Goal: Task Accomplishment & Management: Manage account settings

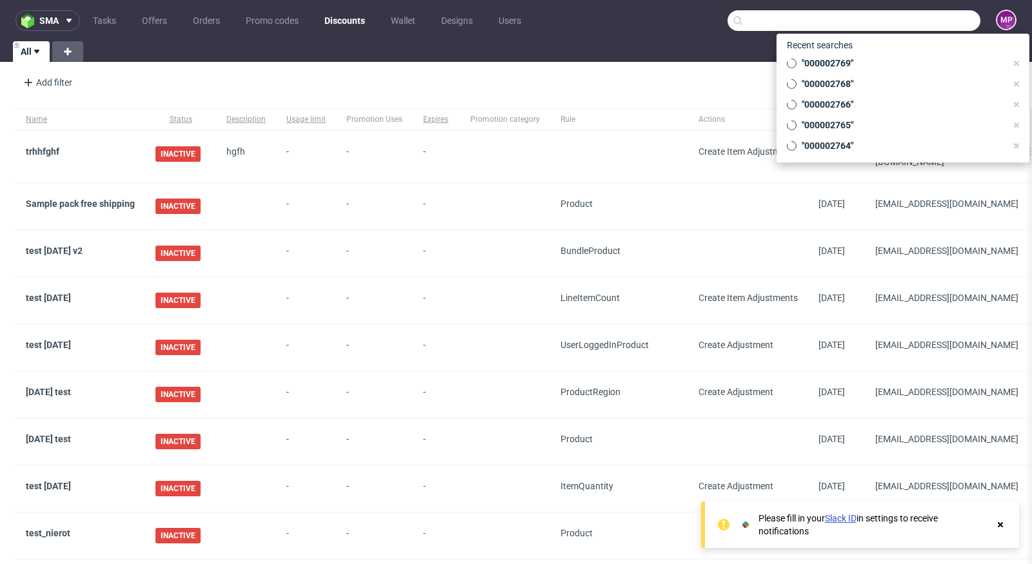
click at [894, 21] on input "text" at bounding box center [854, 20] width 253 height 21
paste input "000002771"
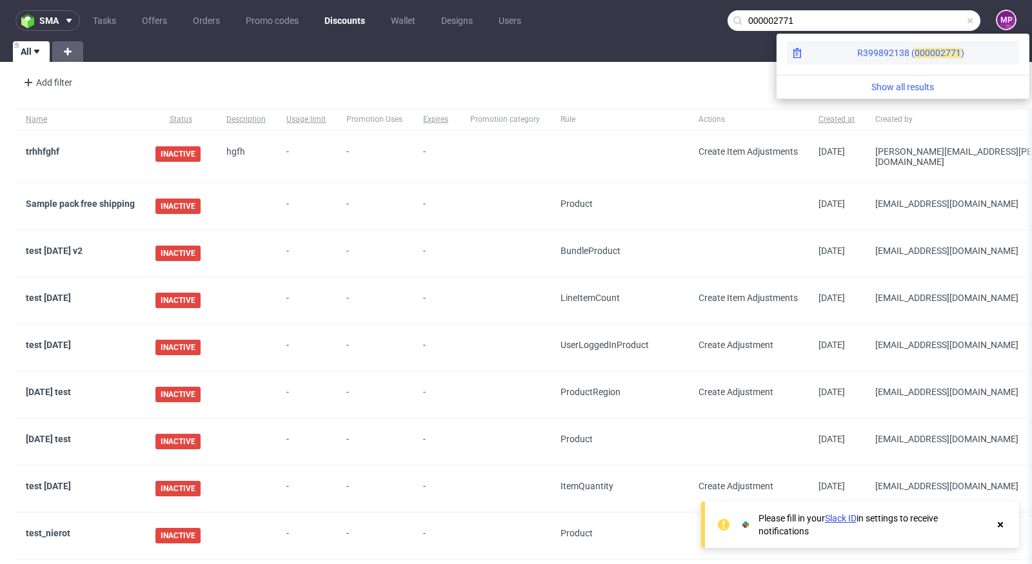
type input "000002771"
click at [857, 59] on div "R399892138 ( 00000" at bounding box center [898, 52] width 83 height 13
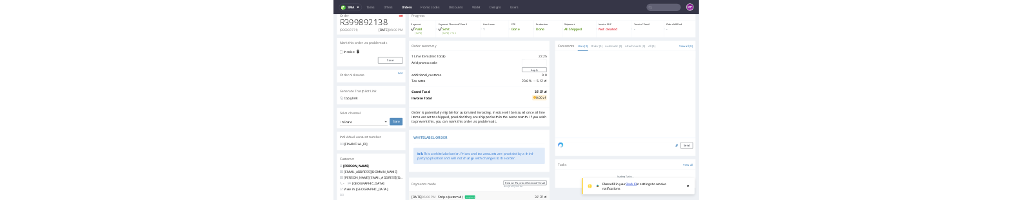
scroll to position [461, 0]
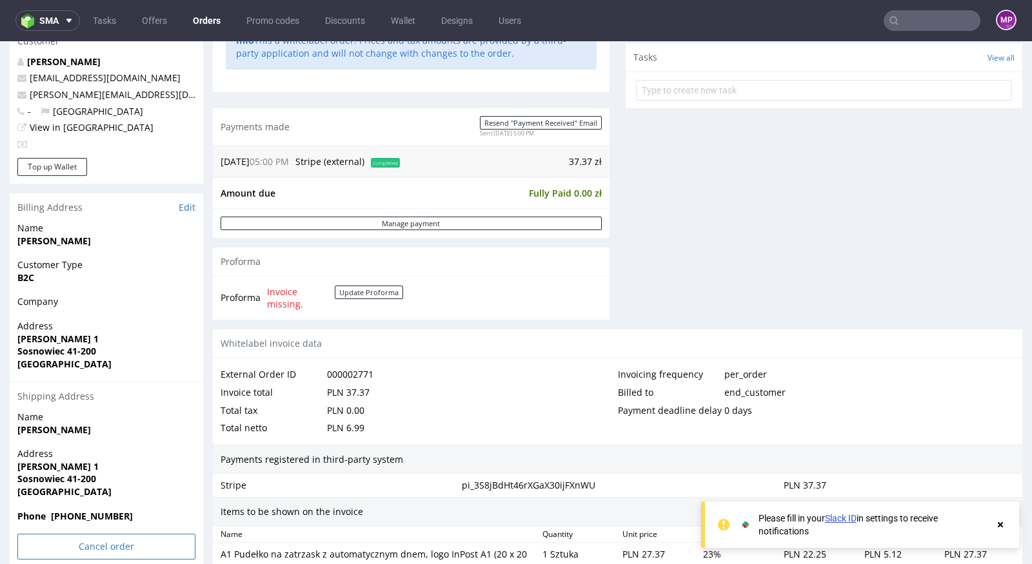
click at [74, 551] on input "Cancel order" at bounding box center [106, 547] width 178 height 26
click at [94, 504] on link "Yes" at bounding box center [86, 511] width 37 height 19
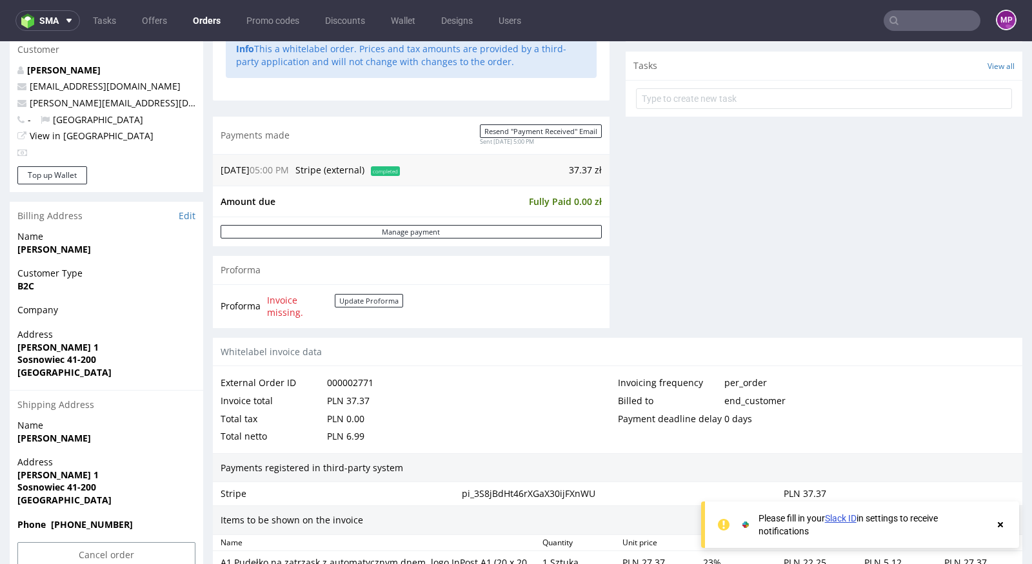
scroll to position [697, 0]
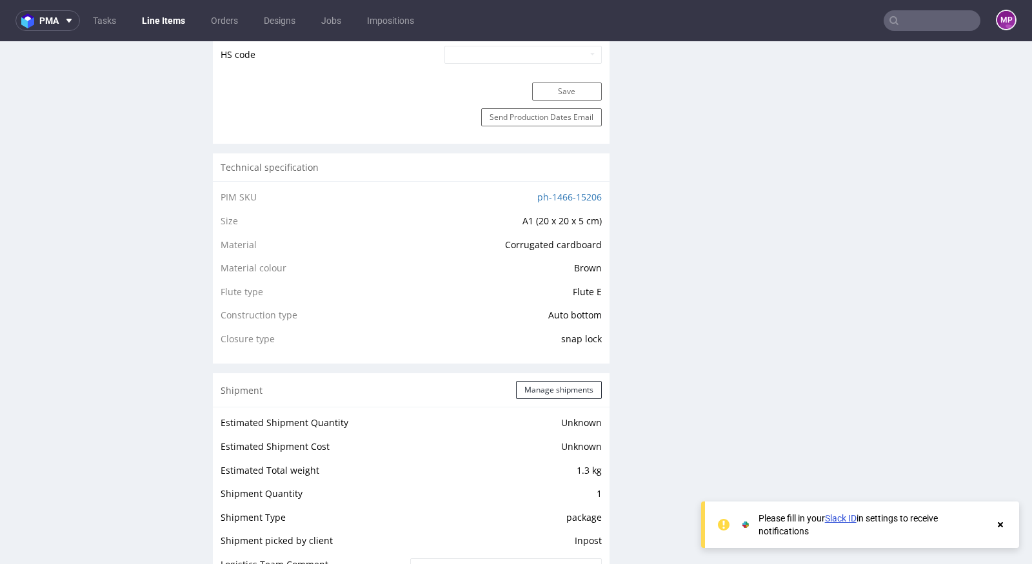
scroll to position [1057, 0]
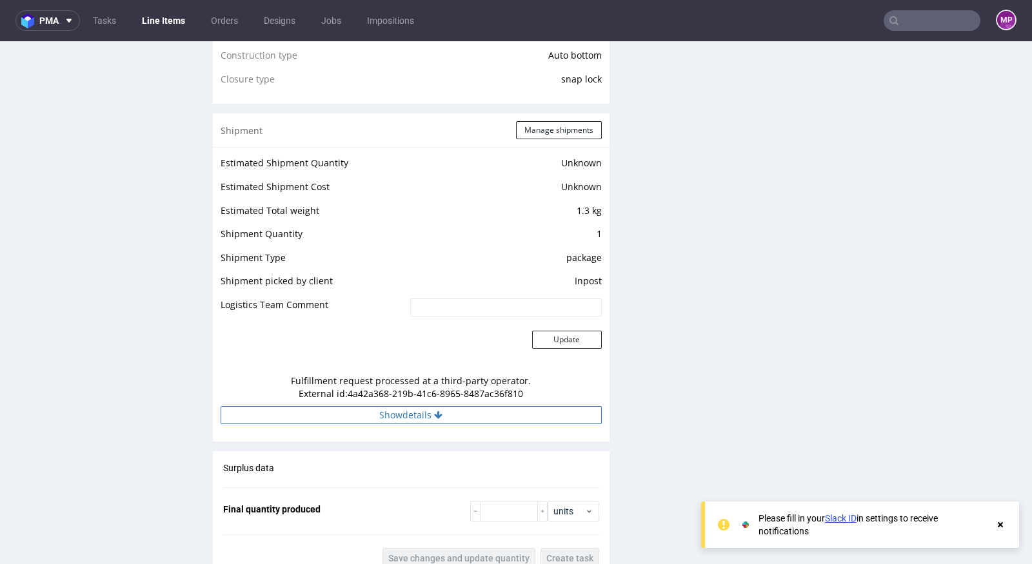
click at [402, 411] on button "Show details" at bounding box center [411, 415] width 381 height 18
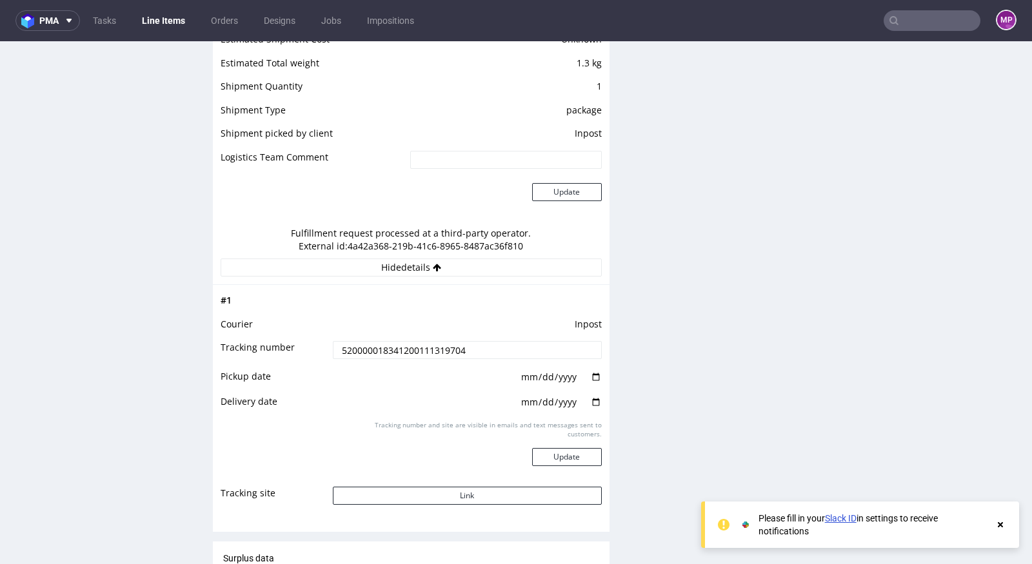
scroll to position [0, 0]
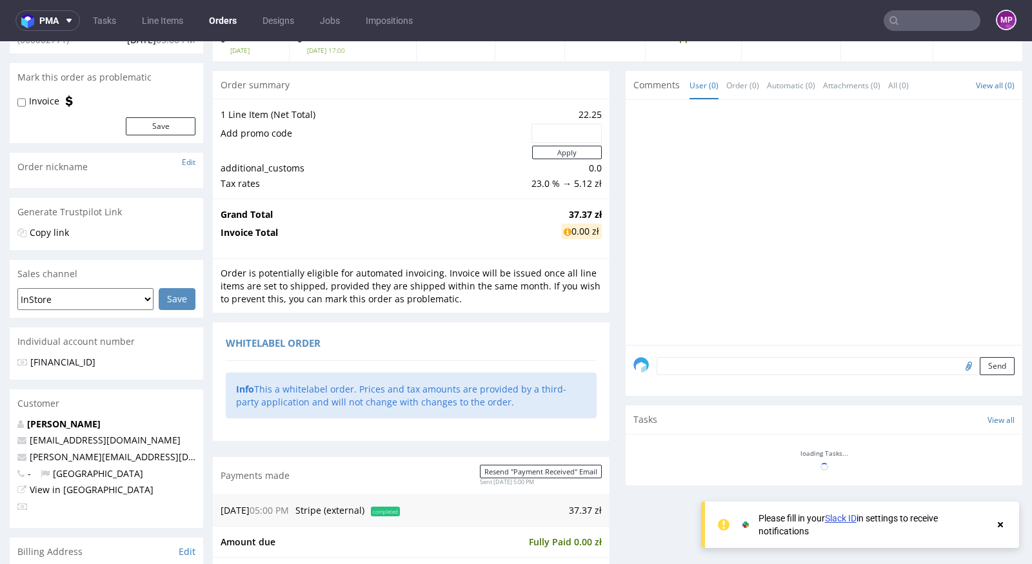
scroll to position [584, 0]
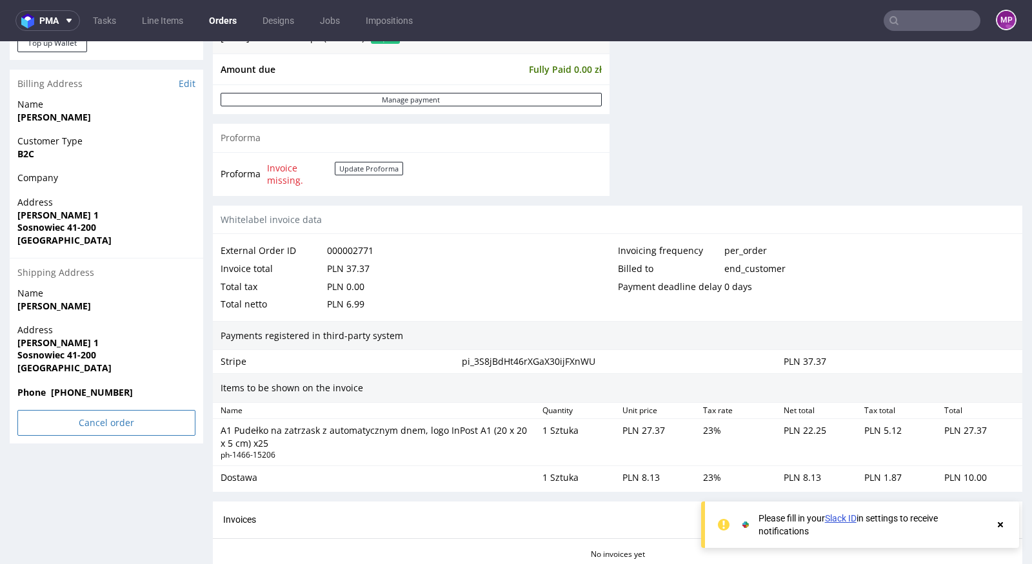
click at [117, 415] on input "Cancel order" at bounding box center [106, 423] width 178 height 26
click at [95, 387] on link "Yes" at bounding box center [86, 387] width 37 height 19
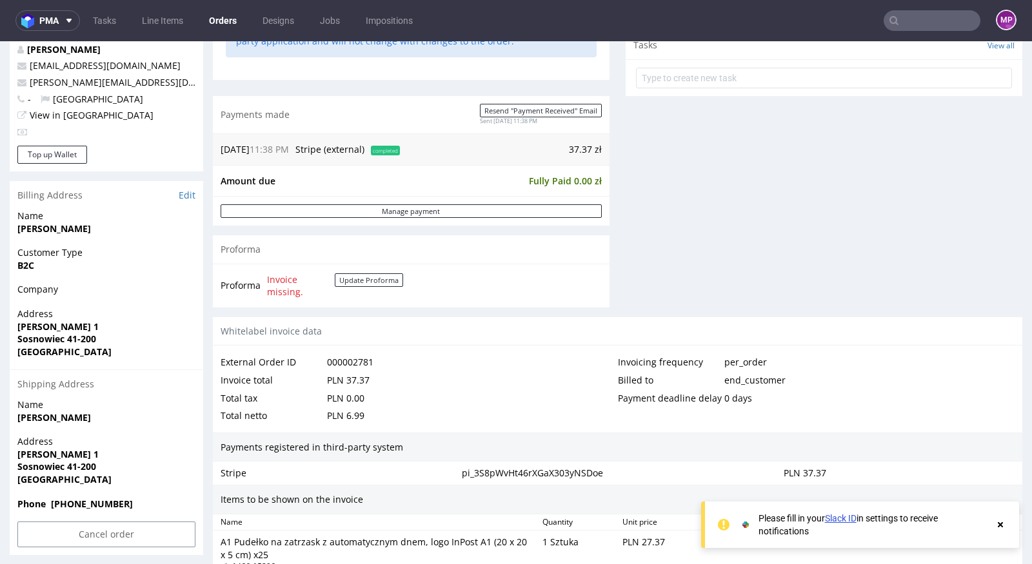
scroll to position [697, 0]
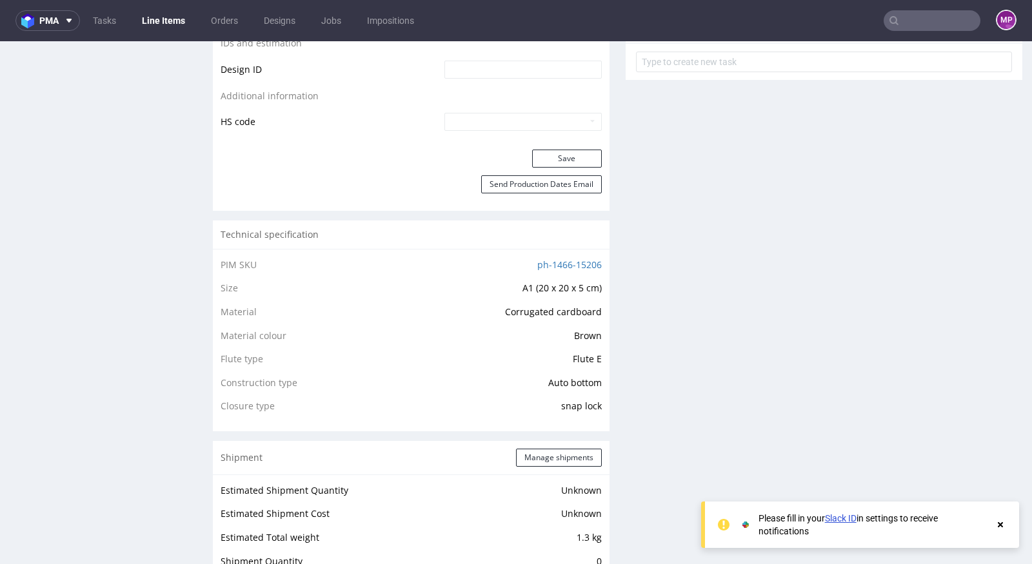
scroll to position [958, 0]
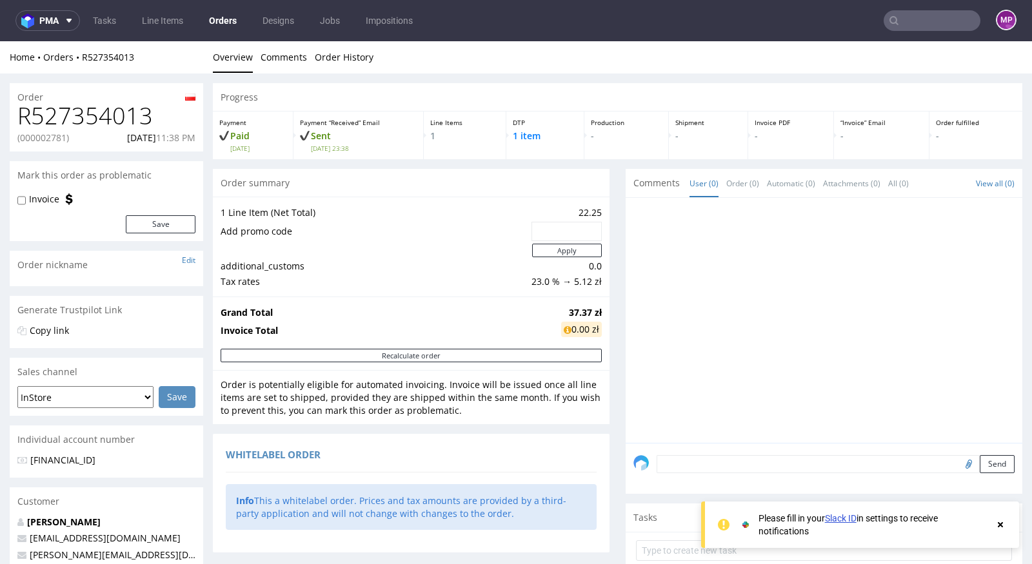
scroll to position [544, 0]
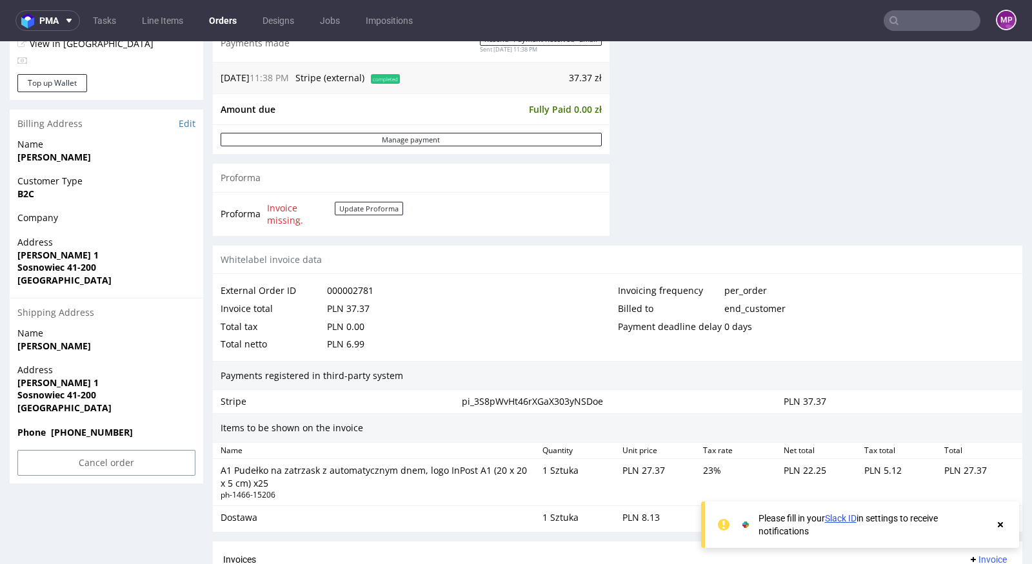
click at [110, 476] on div "Cancel order" at bounding box center [107, 467] width 194 height 34
click at [99, 464] on input "Cancel order" at bounding box center [106, 463] width 178 height 26
click at [90, 426] on link "Yes" at bounding box center [86, 427] width 37 height 19
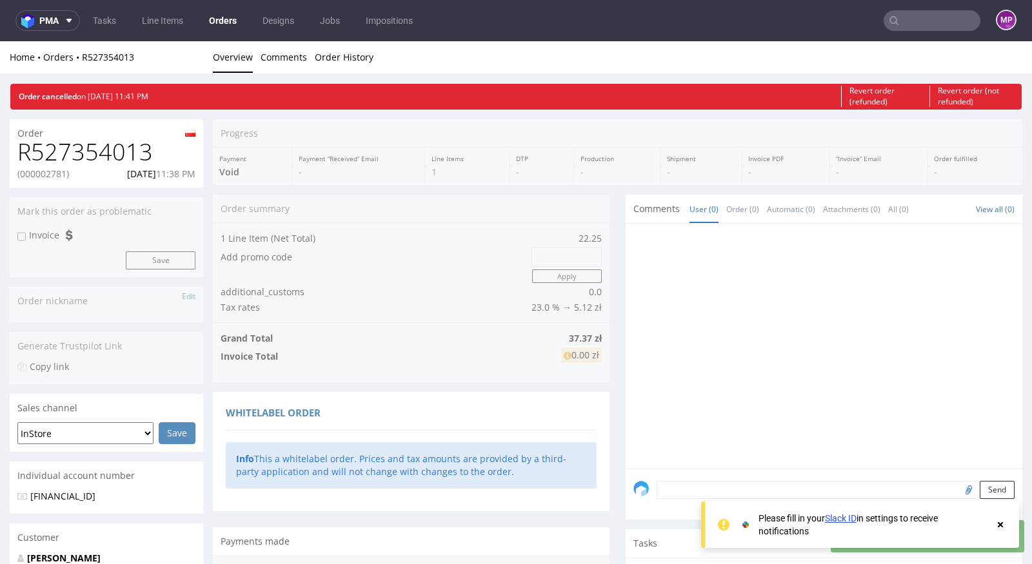
scroll to position [0, 0]
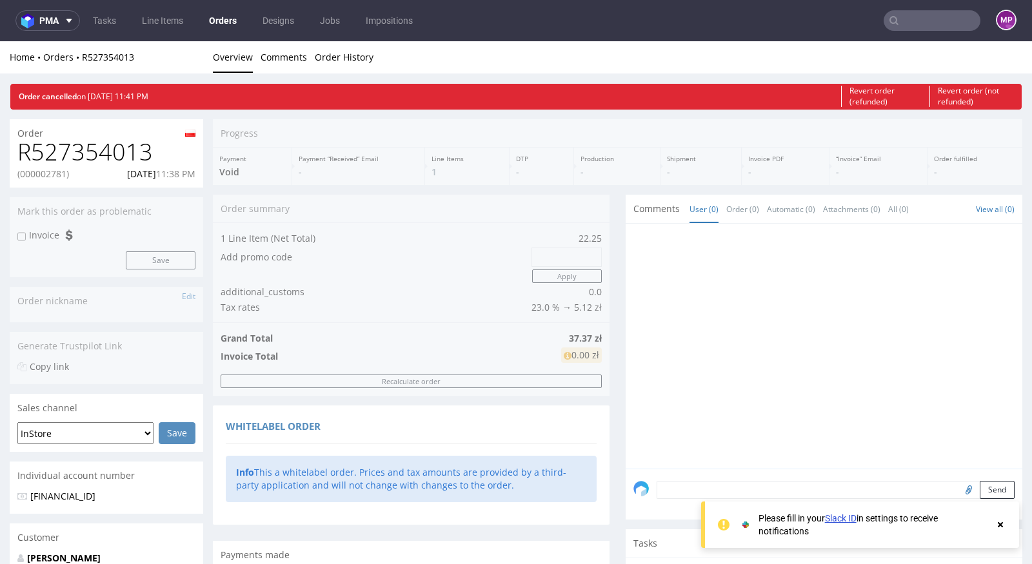
click at [910, 15] on input "text" at bounding box center [932, 20] width 97 height 21
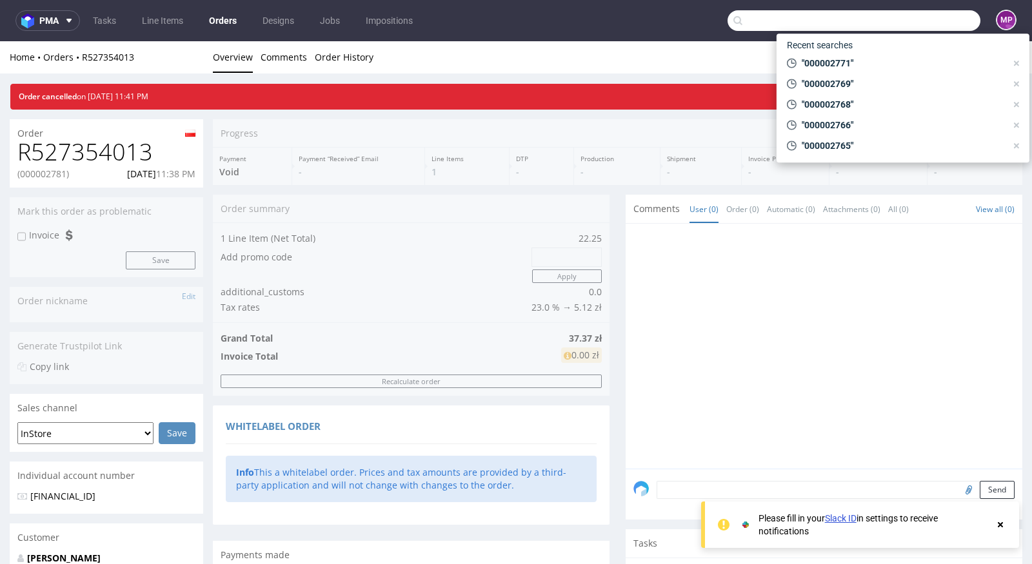
paste input "000002782"
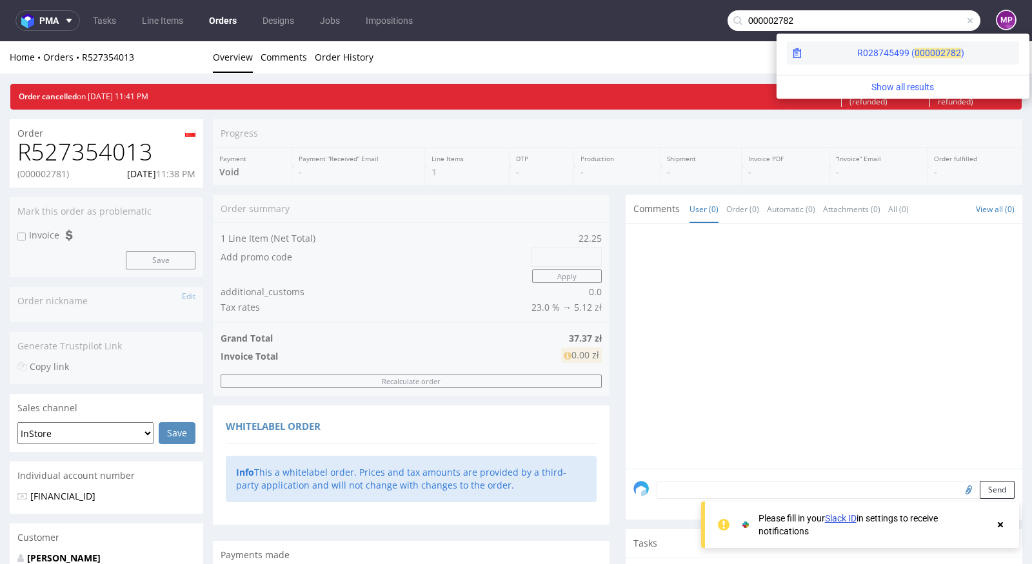
type input "000002782"
click at [940, 54] on span "2782" at bounding box center [950, 53] width 21 height 10
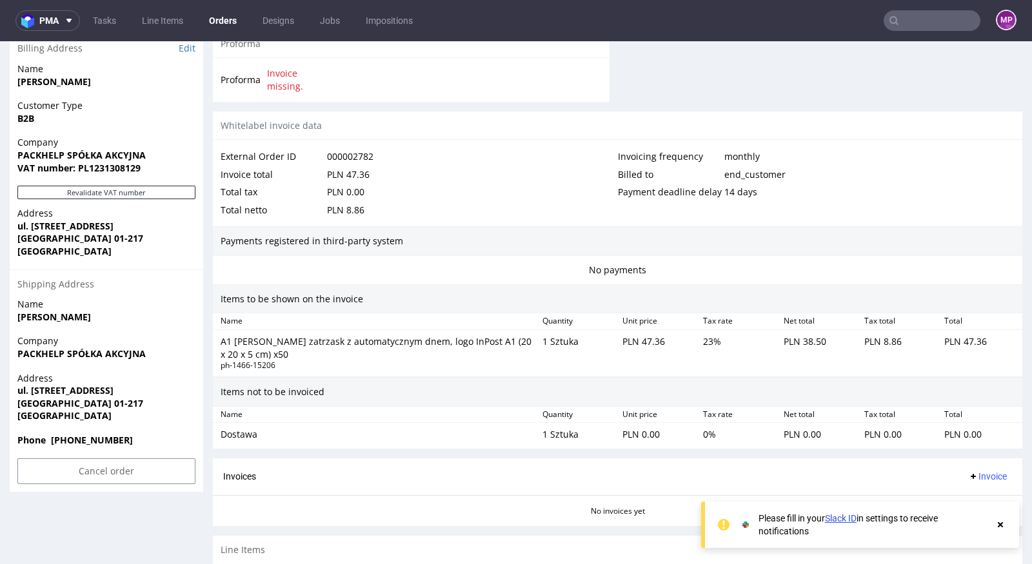
scroll to position [679, 0]
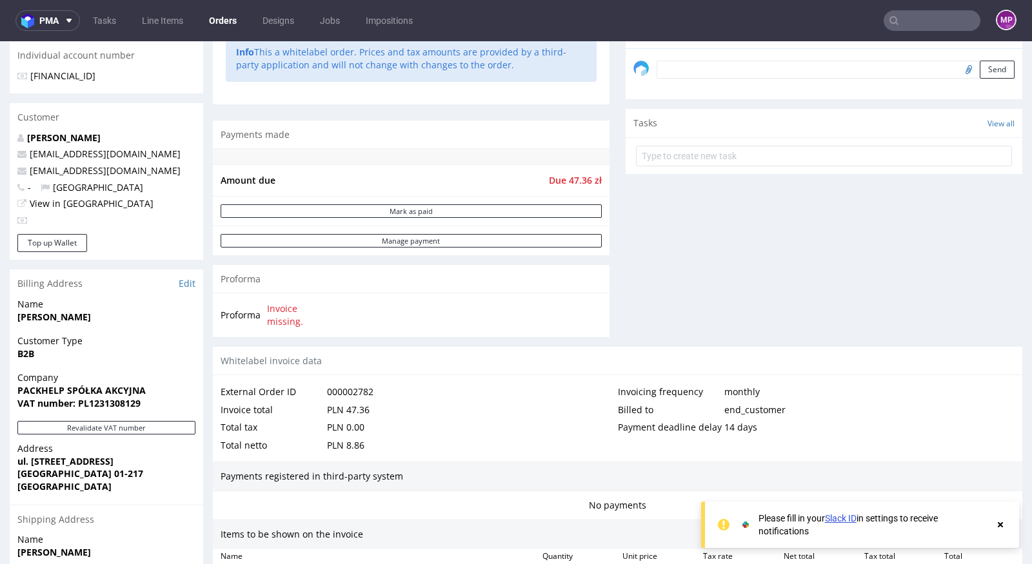
scroll to position [679, 0]
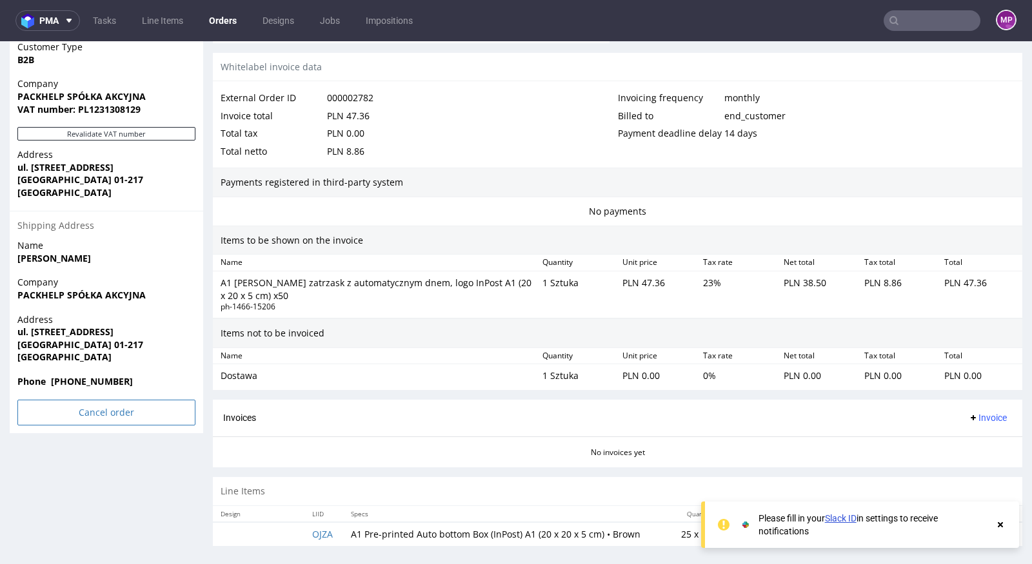
click at [110, 403] on input "Cancel order" at bounding box center [106, 413] width 178 height 26
drag, startPoint x: 81, startPoint y: 383, endPoint x: 102, endPoint y: 291, distance: 94.5
click at [89, 343] on div "Are you sure? Yes No" at bounding box center [107, 366] width 110 height 54
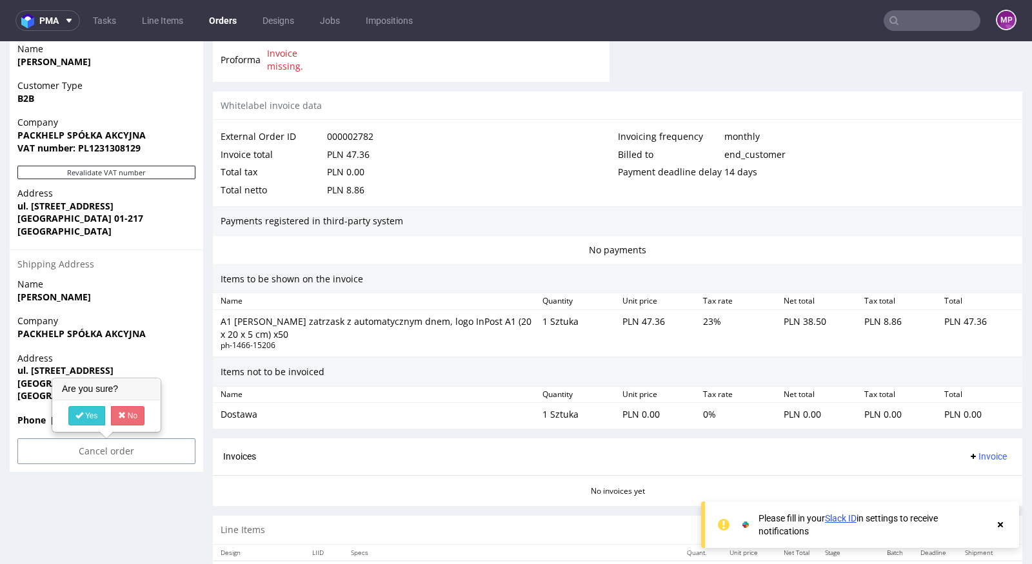
scroll to position [586, 0]
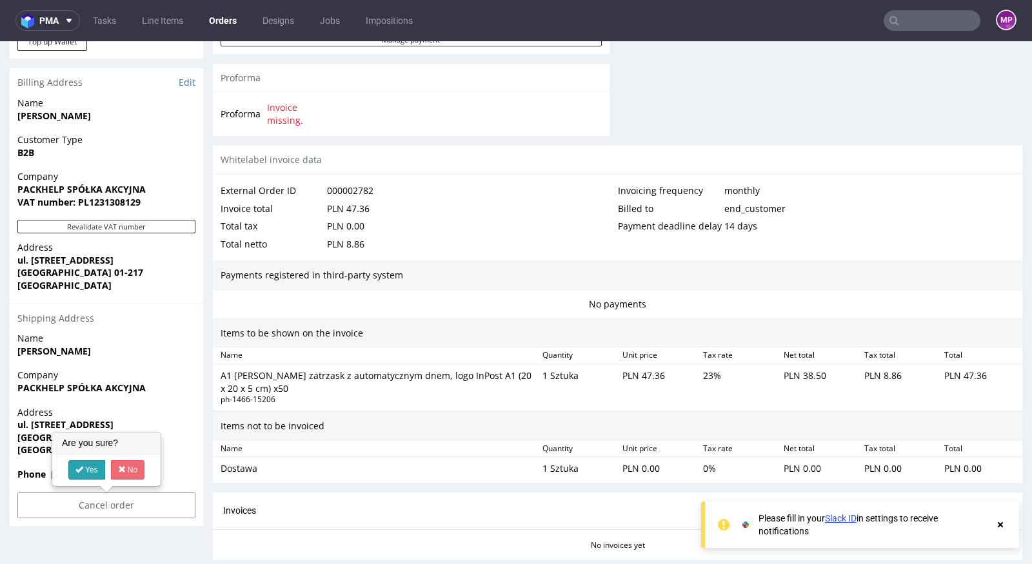
click at [80, 470] on icon at bounding box center [79, 469] width 8 height 9
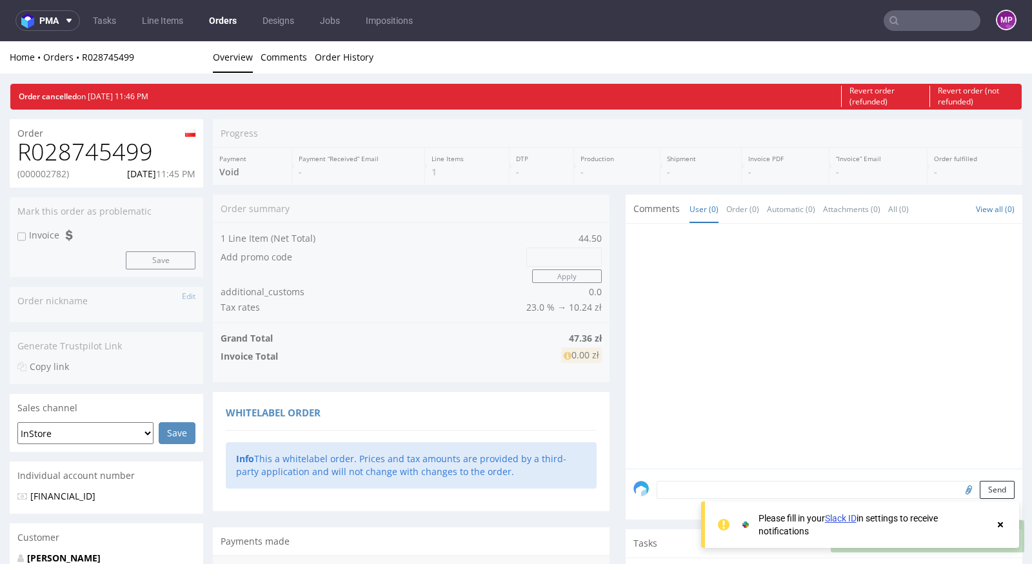
scroll to position [0, 0]
